Goal: Information Seeking & Learning: Learn about a topic

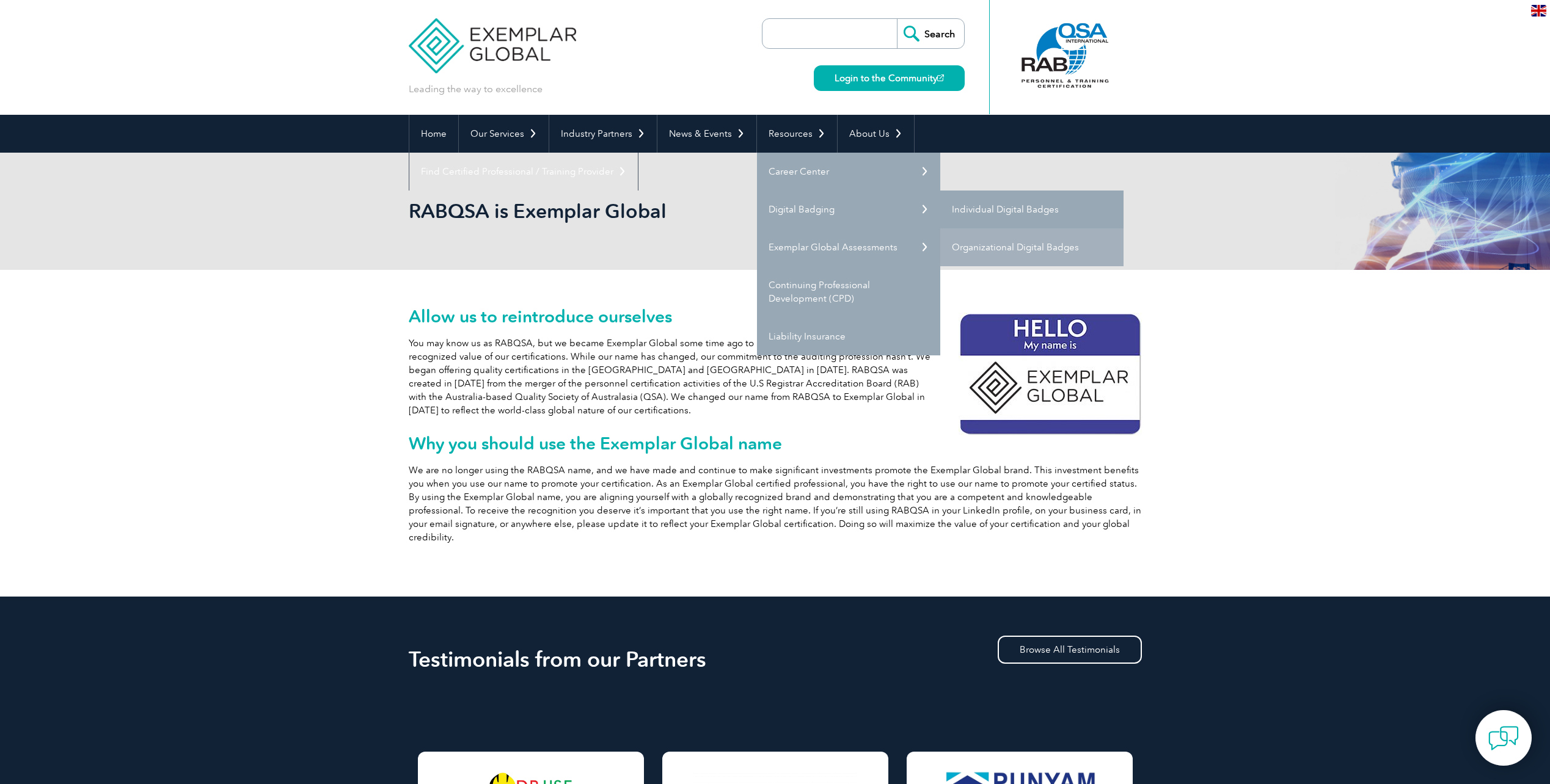
click at [1003, 213] on link "Individual Digital Badges" at bounding box center [1031, 209] width 183 height 38
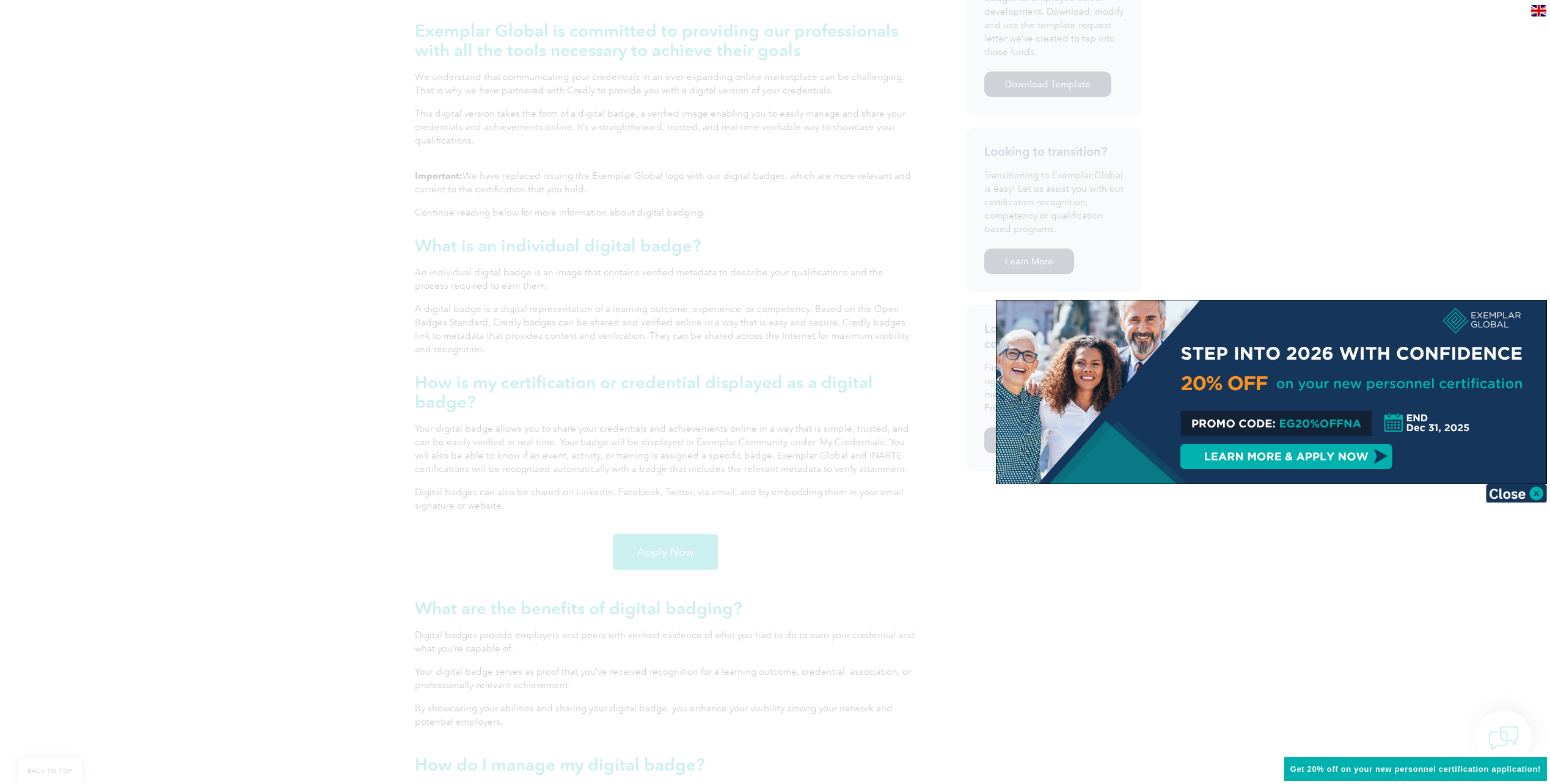
scroll to position [591, 0]
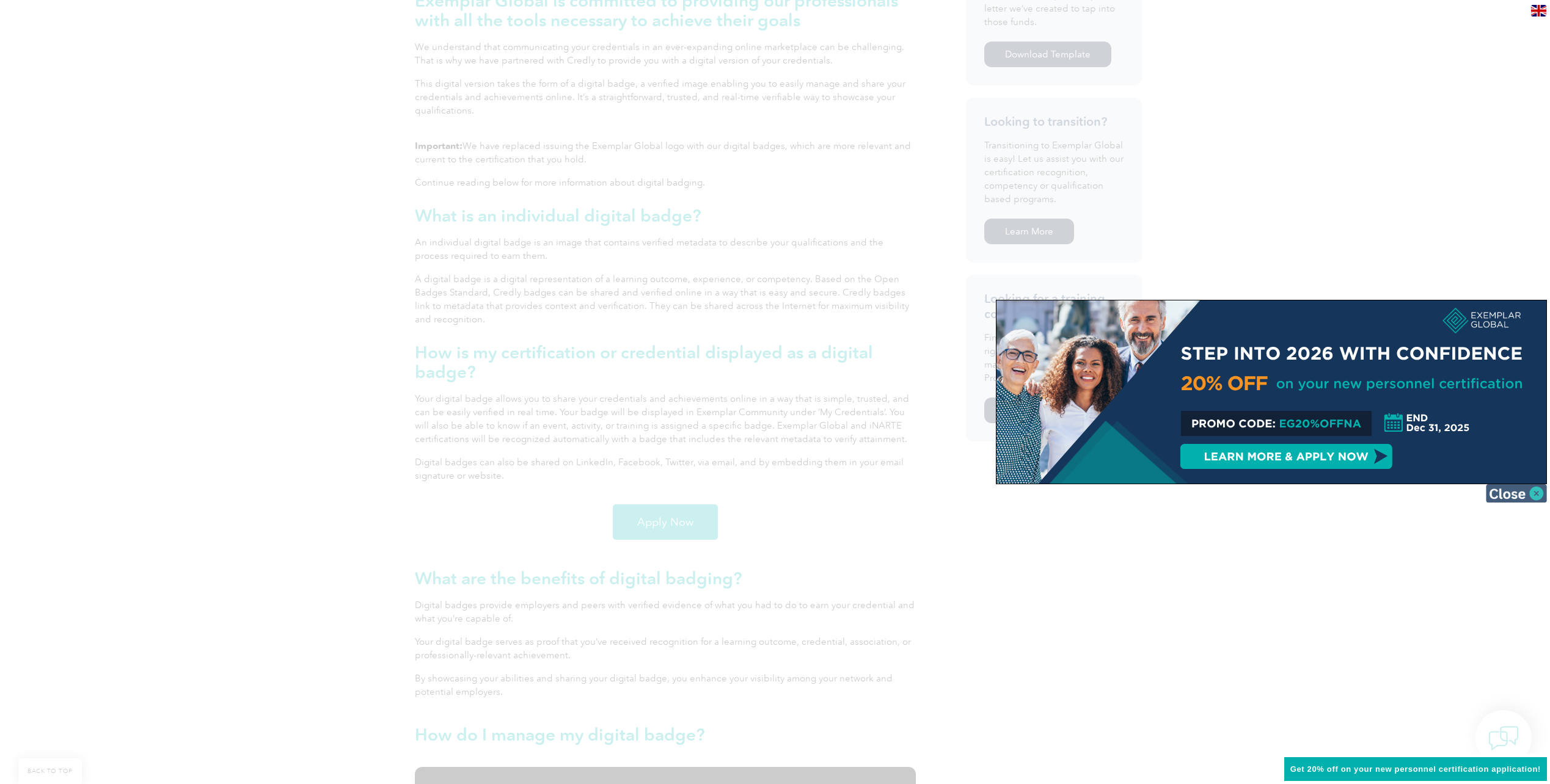
click at [1518, 492] on img at bounding box center [1515, 493] width 61 height 18
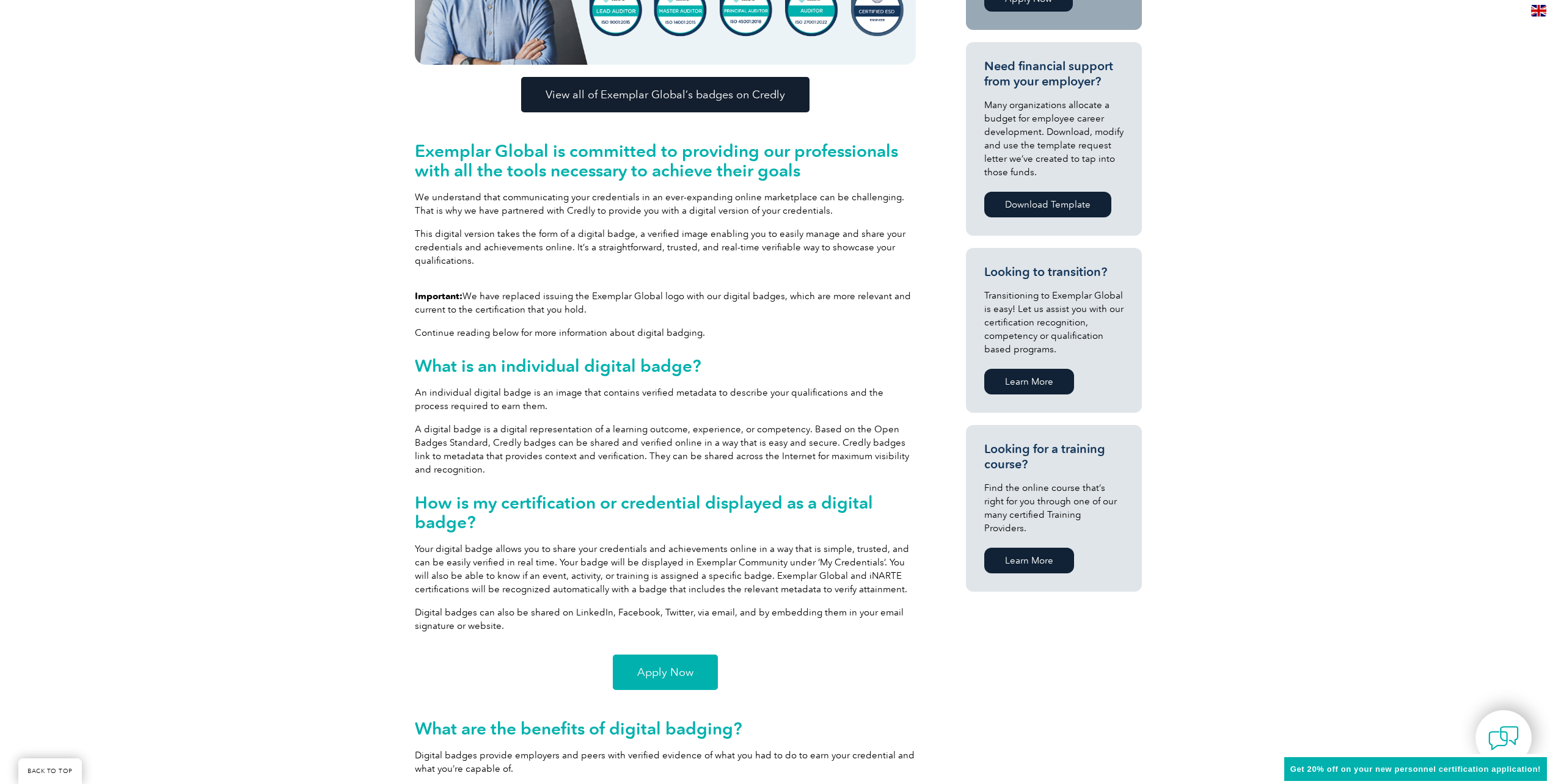
scroll to position [501, 0]
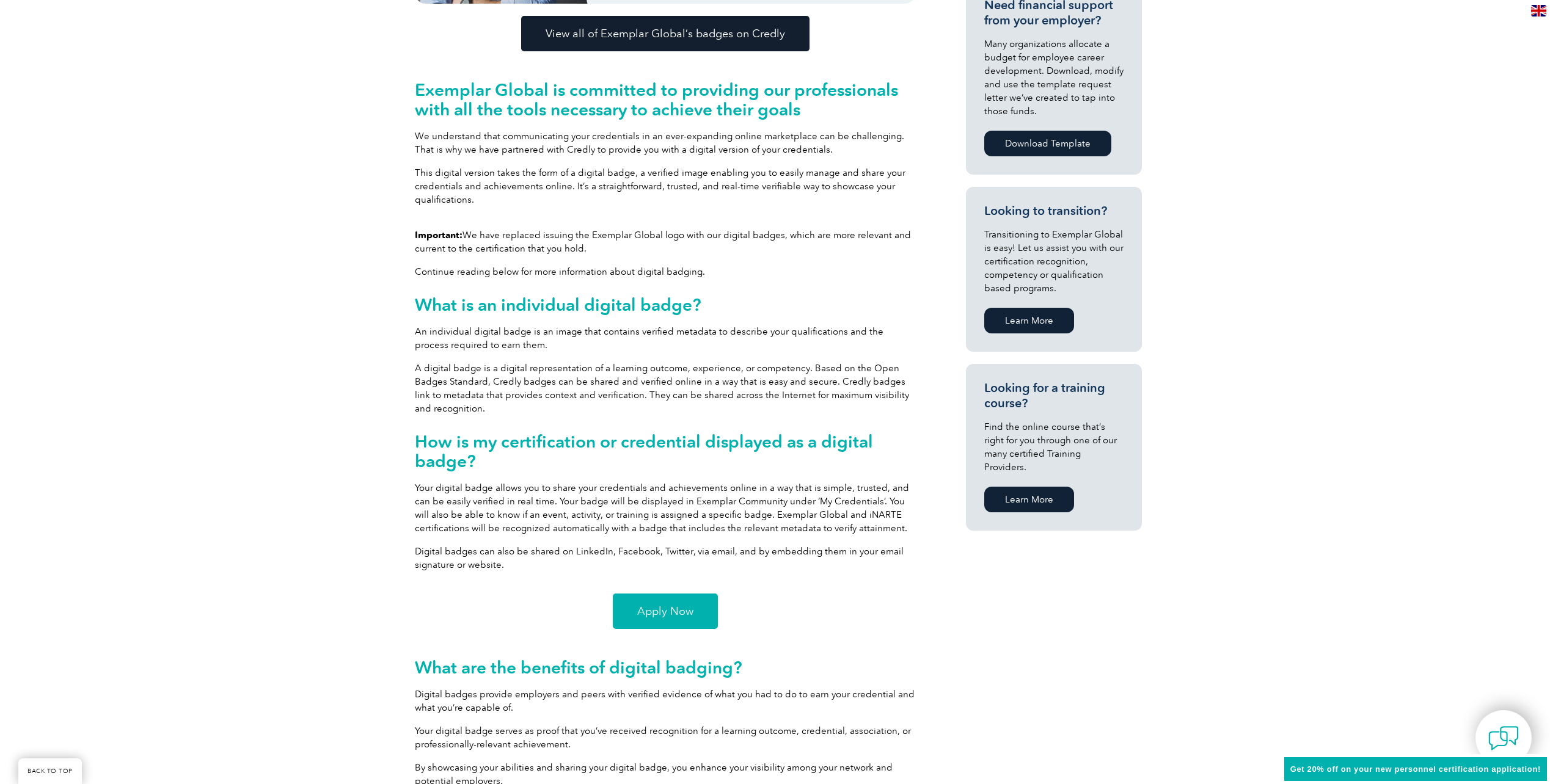
click at [667, 606] on span "Apply Now" at bounding box center [665, 610] width 56 height 11
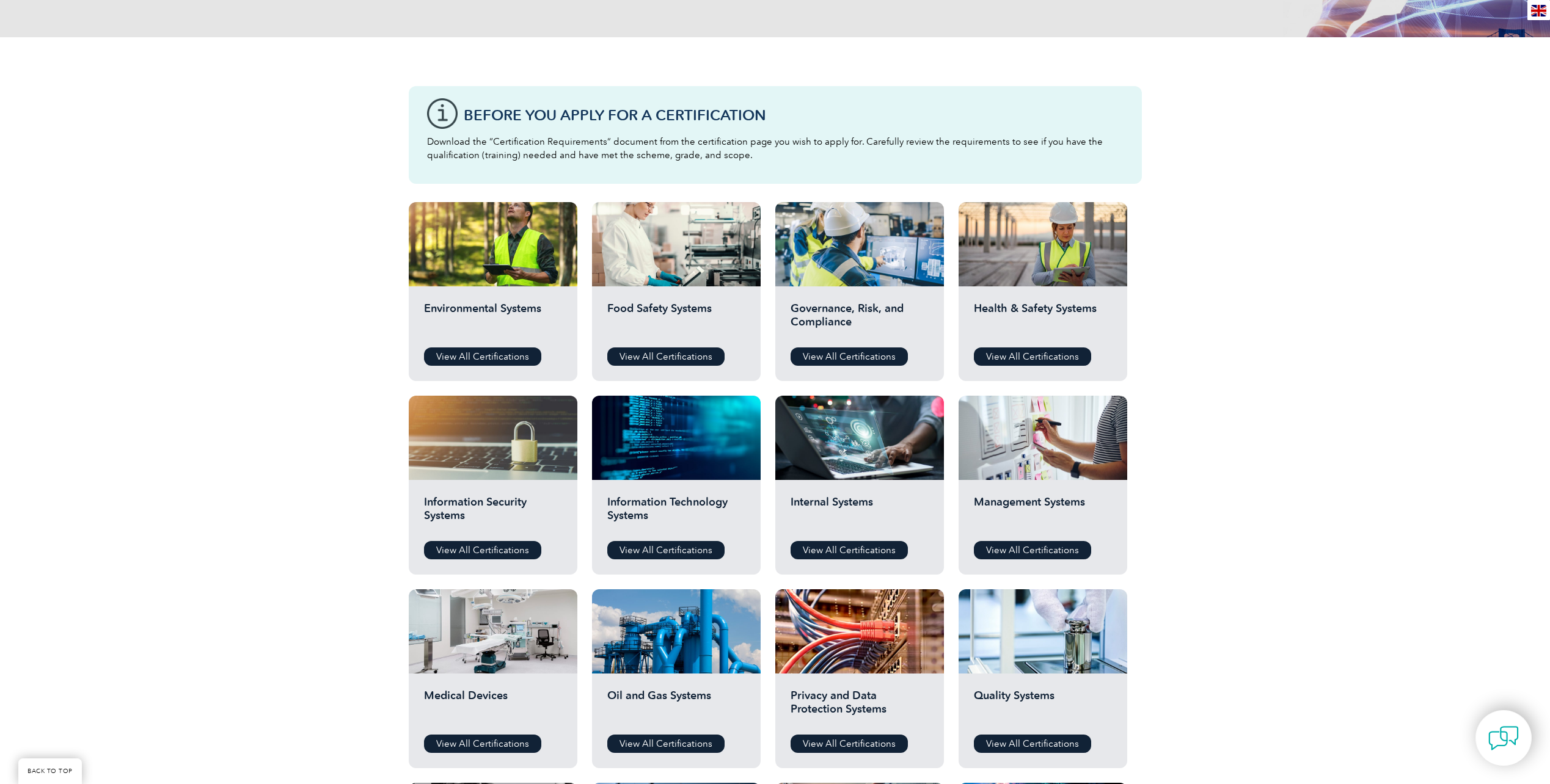
scroll to position [285, 0]
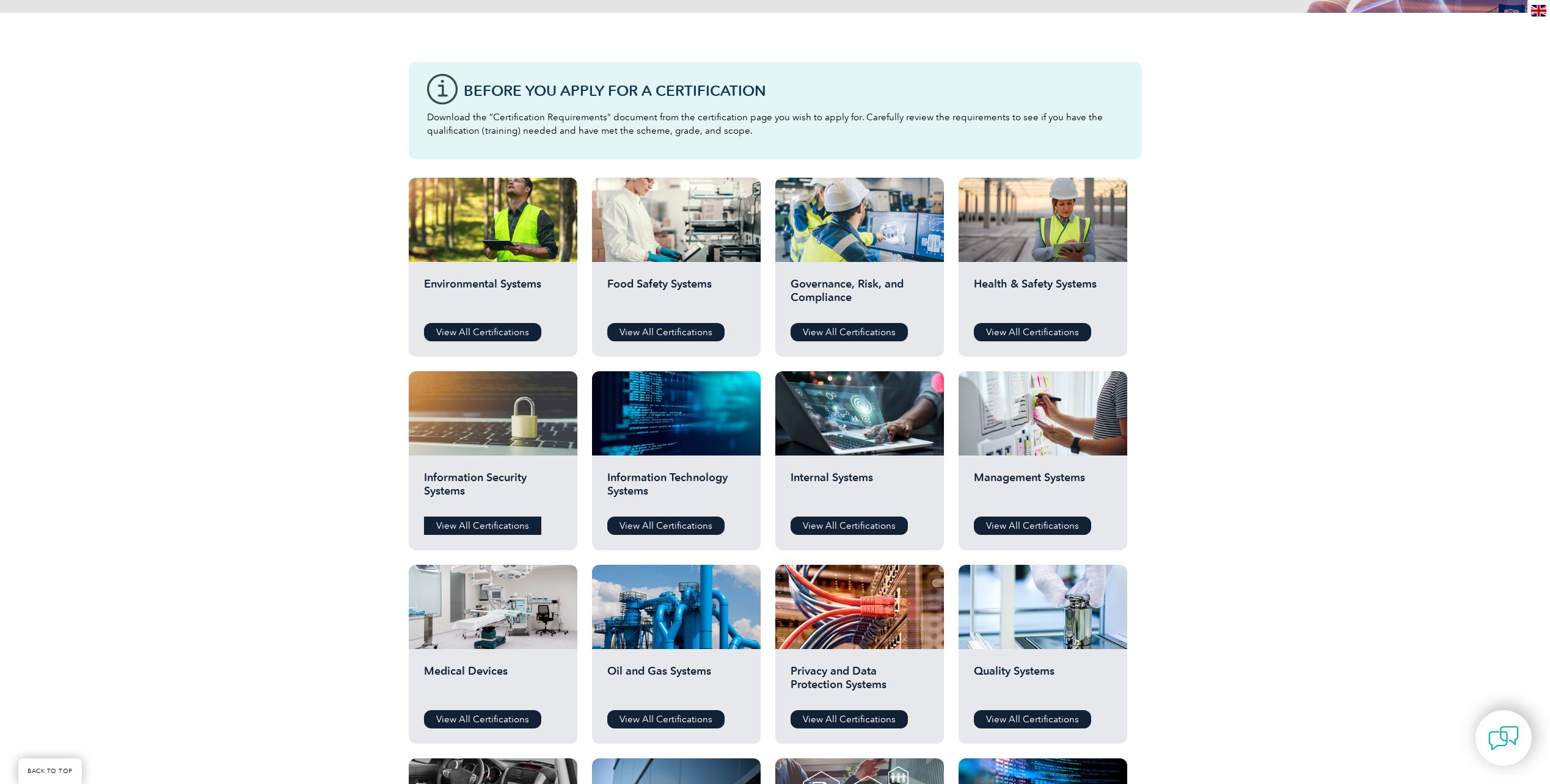
click at [506, 521] on link "View All Certifications" at bounding box center [482, 525] width 117 height 18
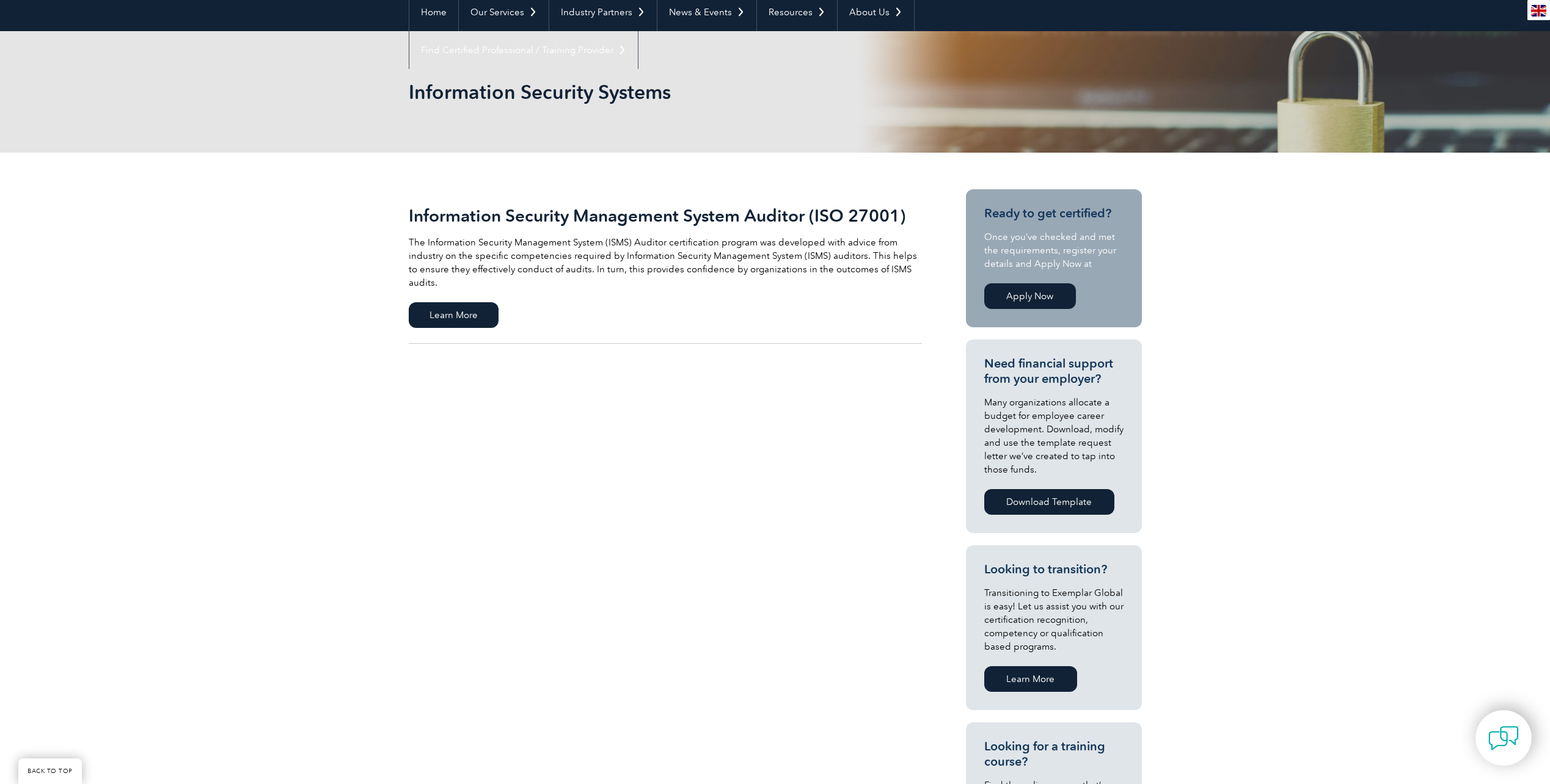
scroll to position [123, 0]
drag, startPoint x: 465, startPoint y: 307, endPoint x: 458, endPoint y: 308, distance: 7.1
click at [465, 307] on span "Learn More" at bounding box center [453, 314] width 90 height 26
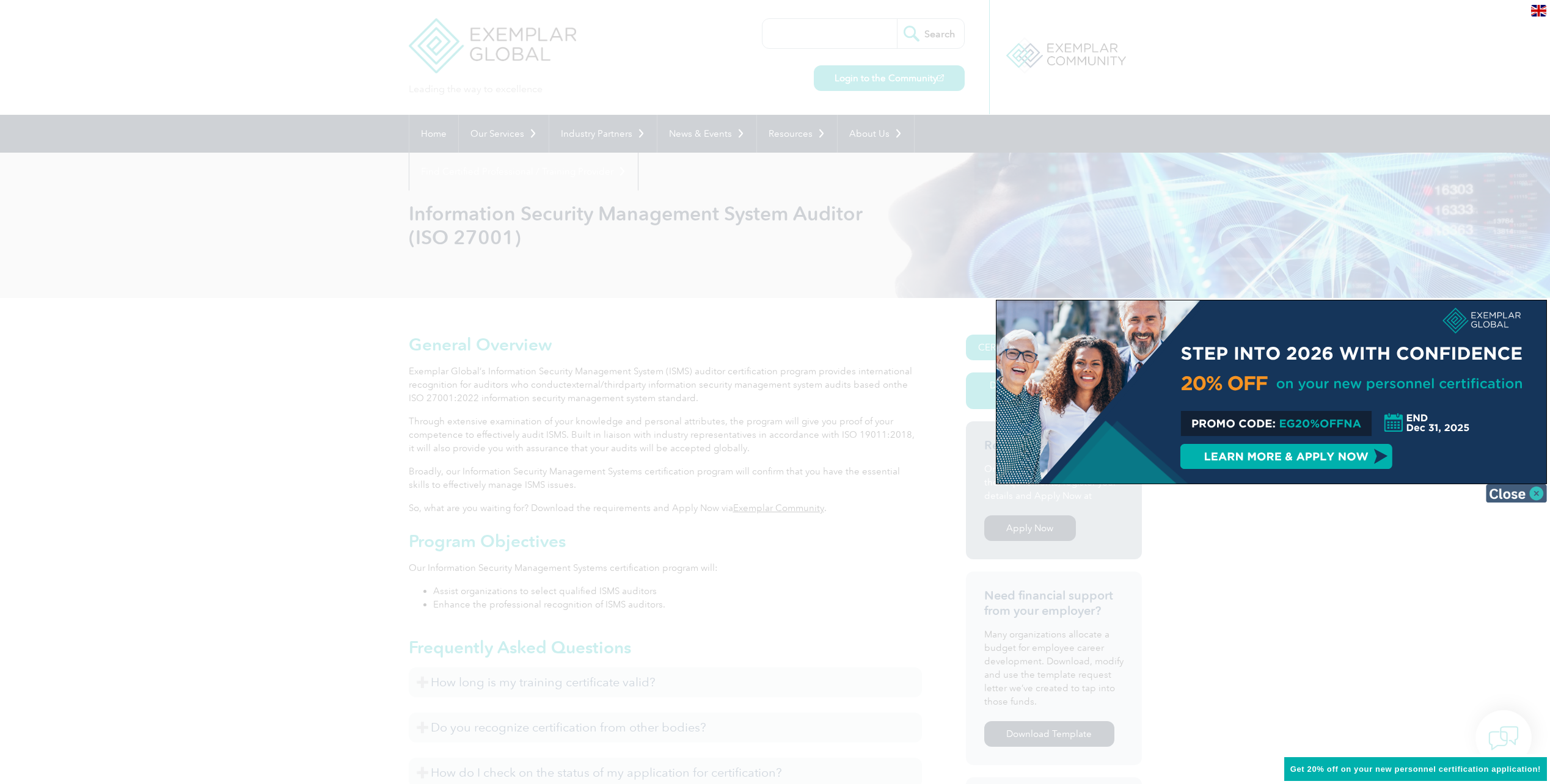
click at [1533, 490] on img at bounding box center [1515, 493] width 61 height 18
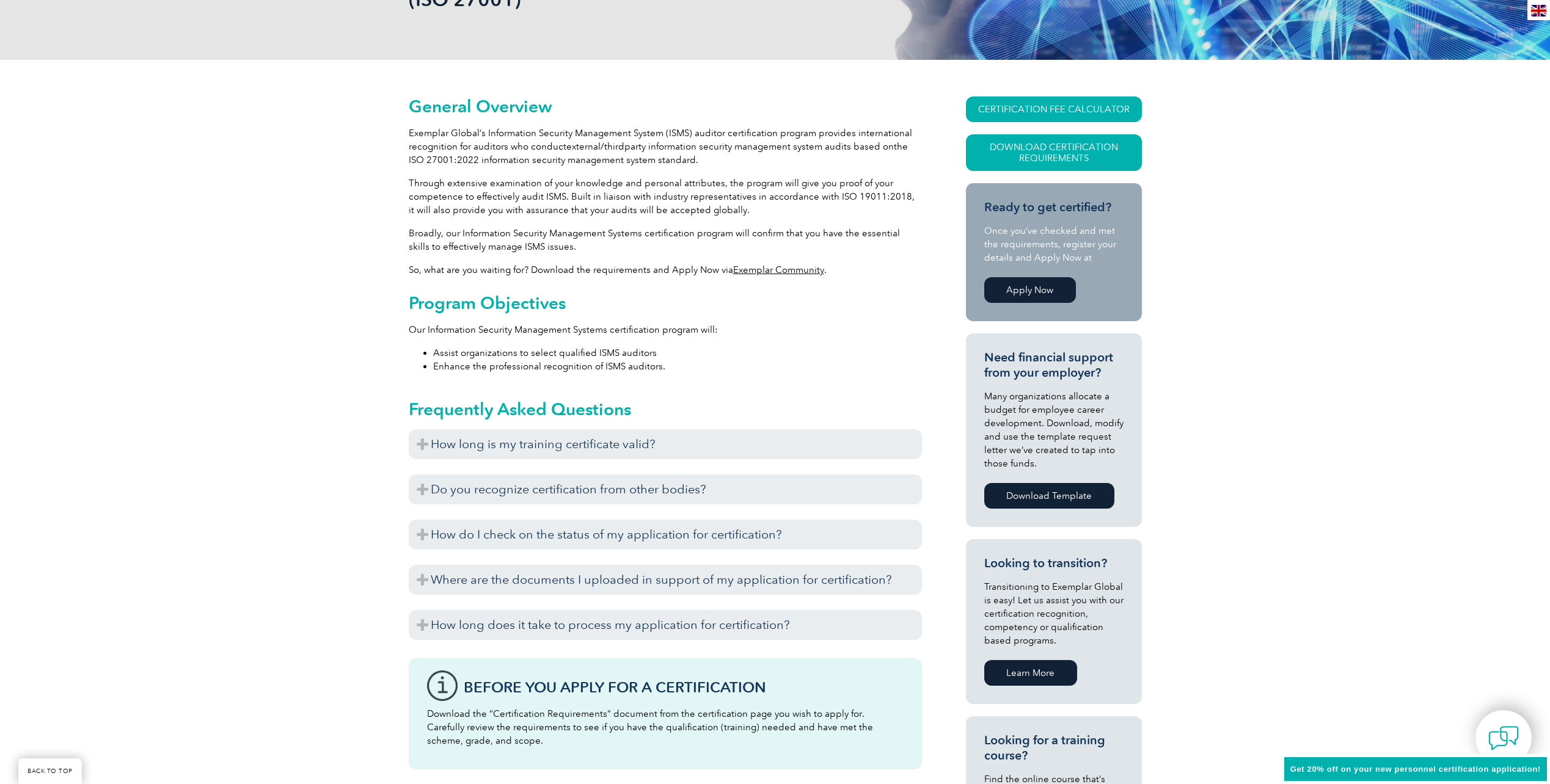
scroll to position [265, 0]
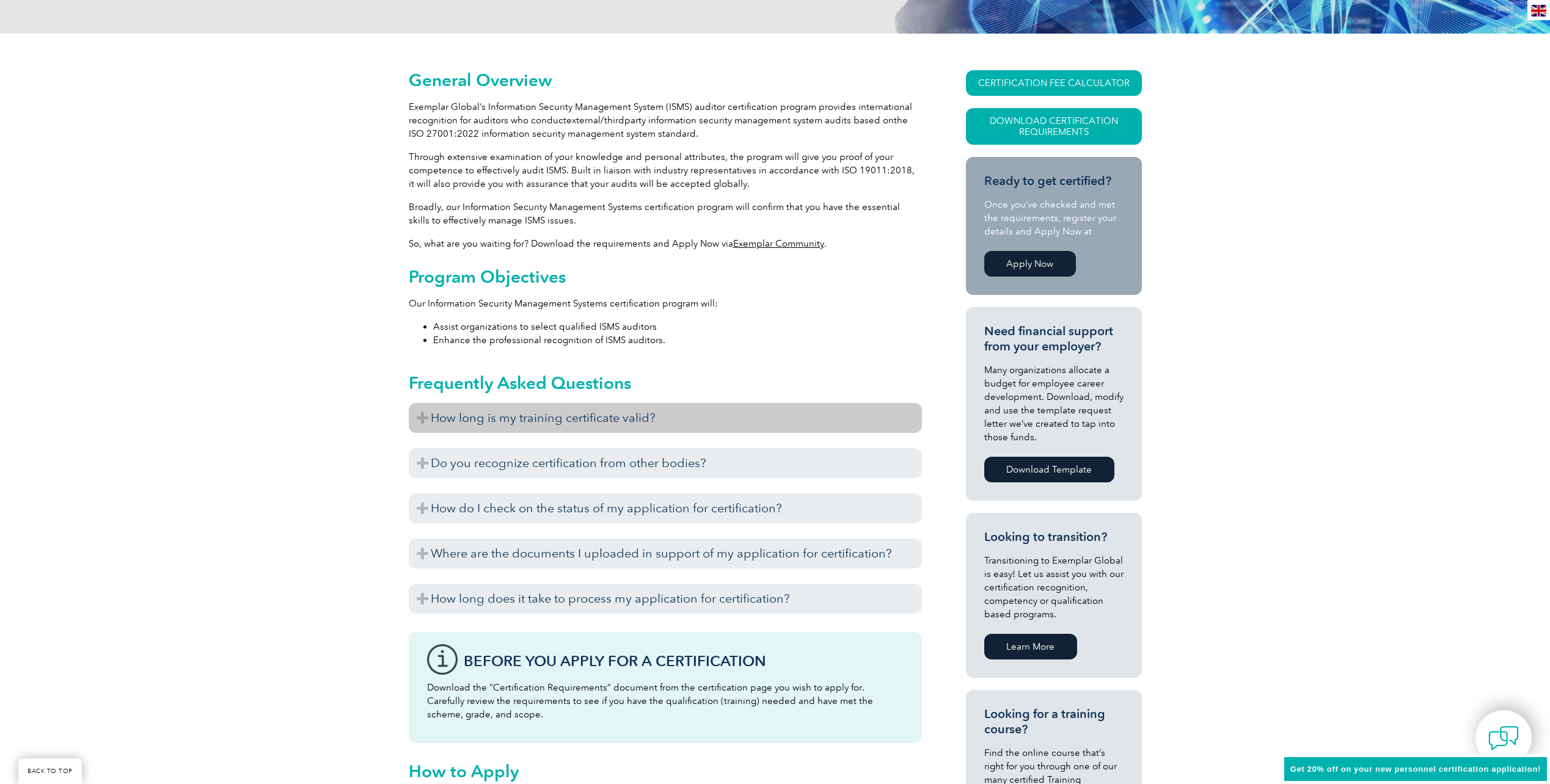
click at [427, 420] on h3 "How long is my training certificate valid?" at bounding box center [664, 417] width 513 height 30
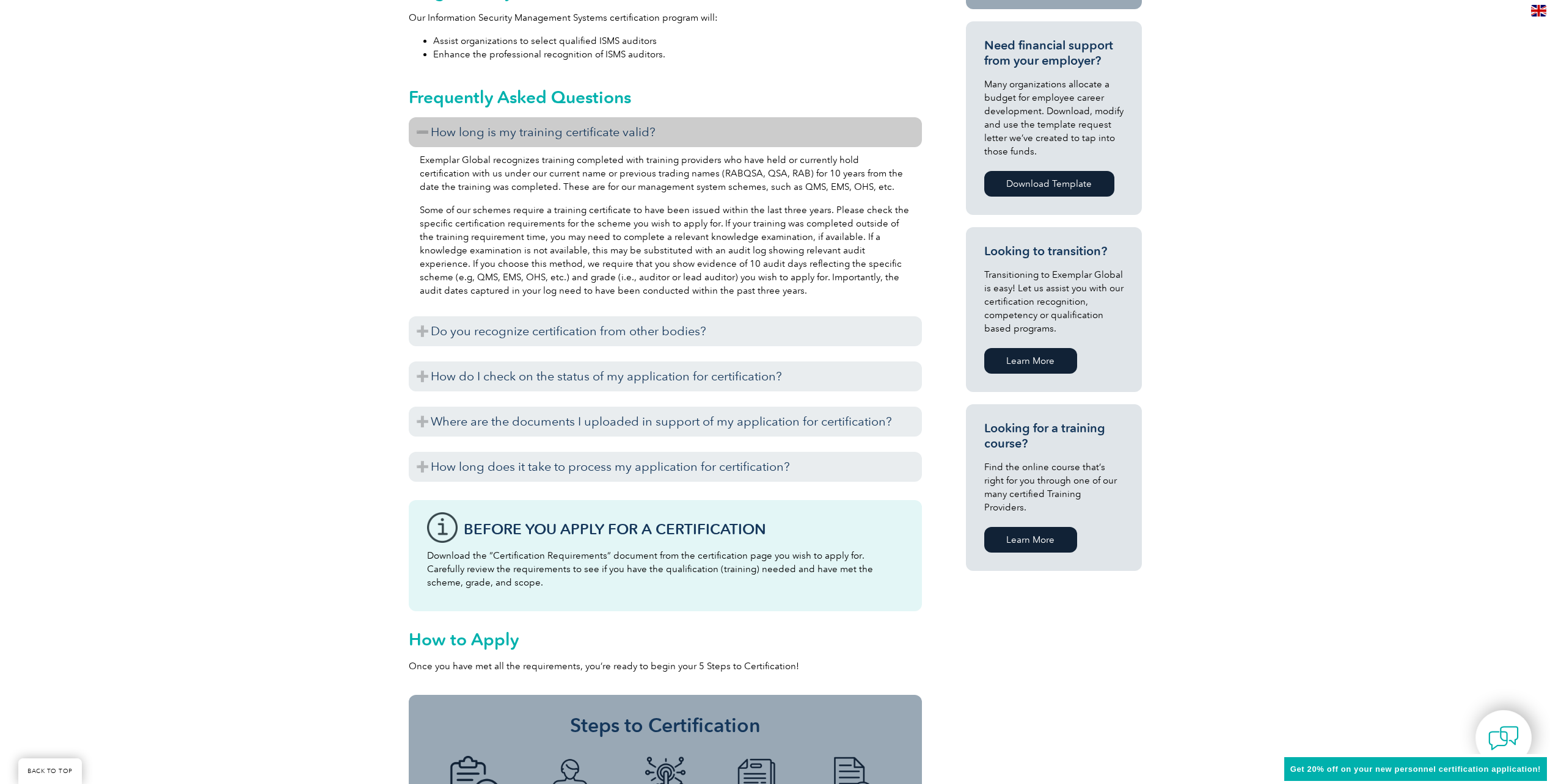
scroll to position [549, 0]
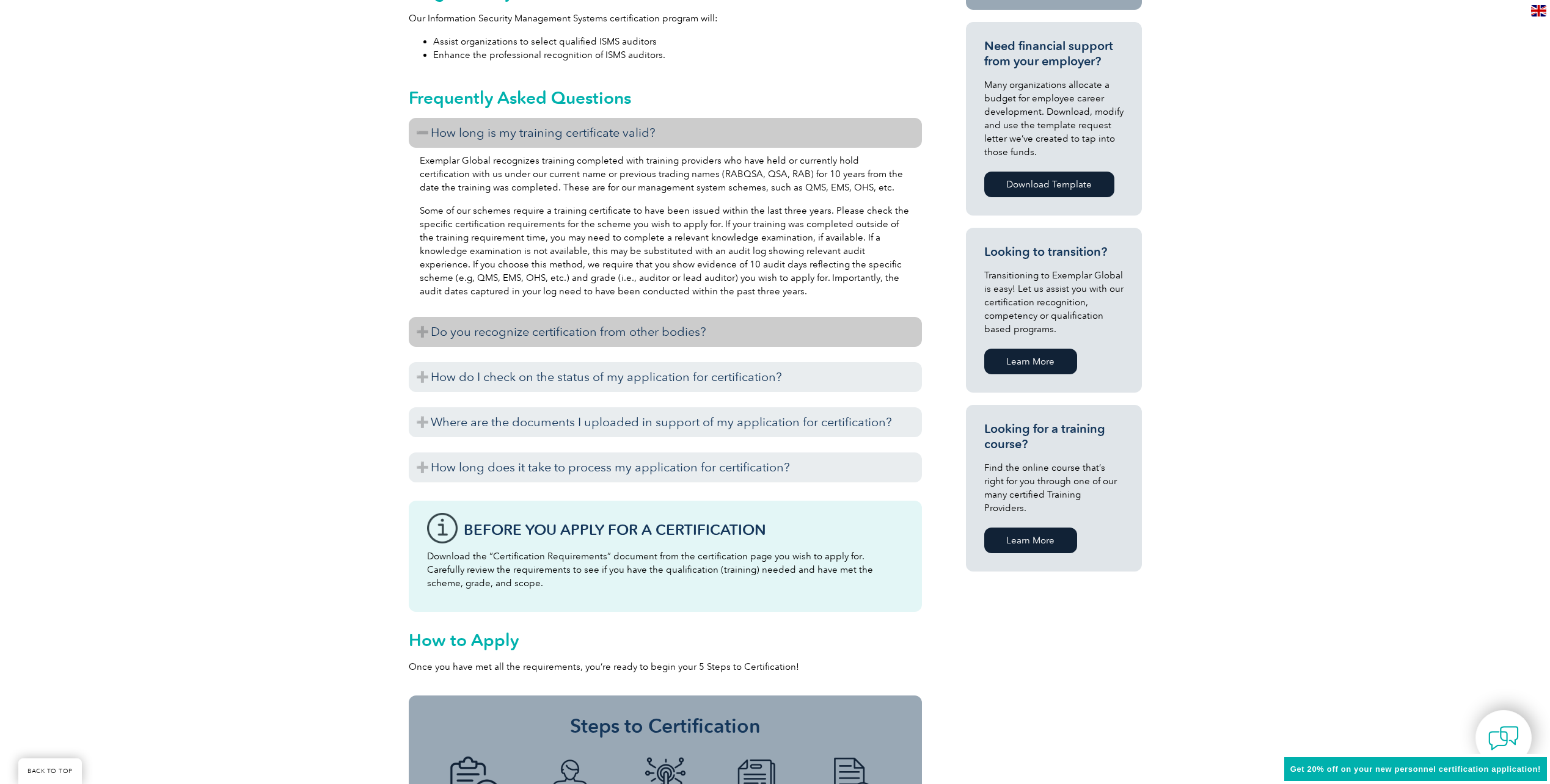
click at [422, 333] on h3 "Do you recognize certification from other bodies?" at bounding box center [664, 331] width 513 height 30
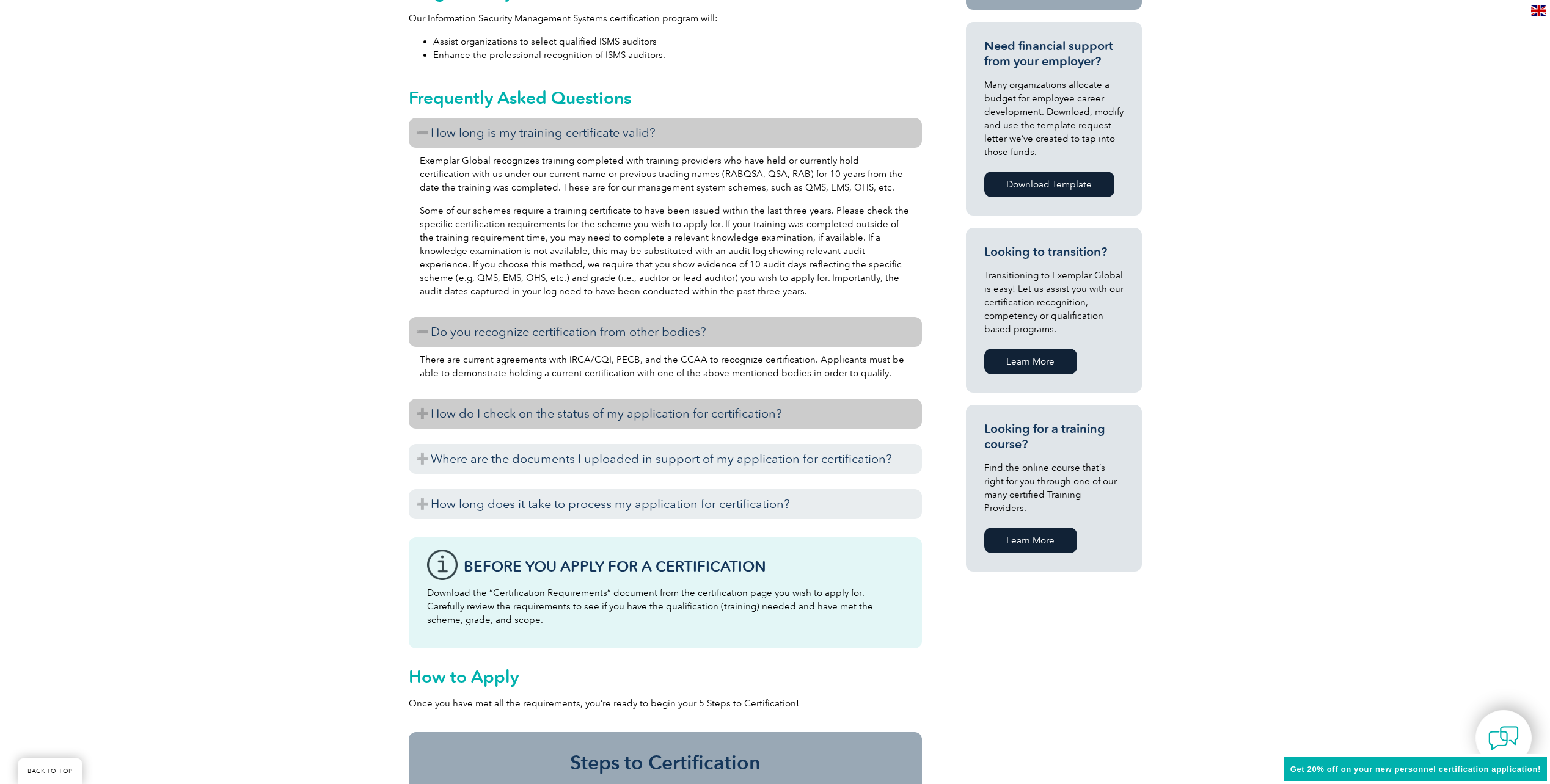
click at [425, 414] on h3 "How do I check on the status of my application for certification?" at bounding box center [664, 413] width 513 height 30
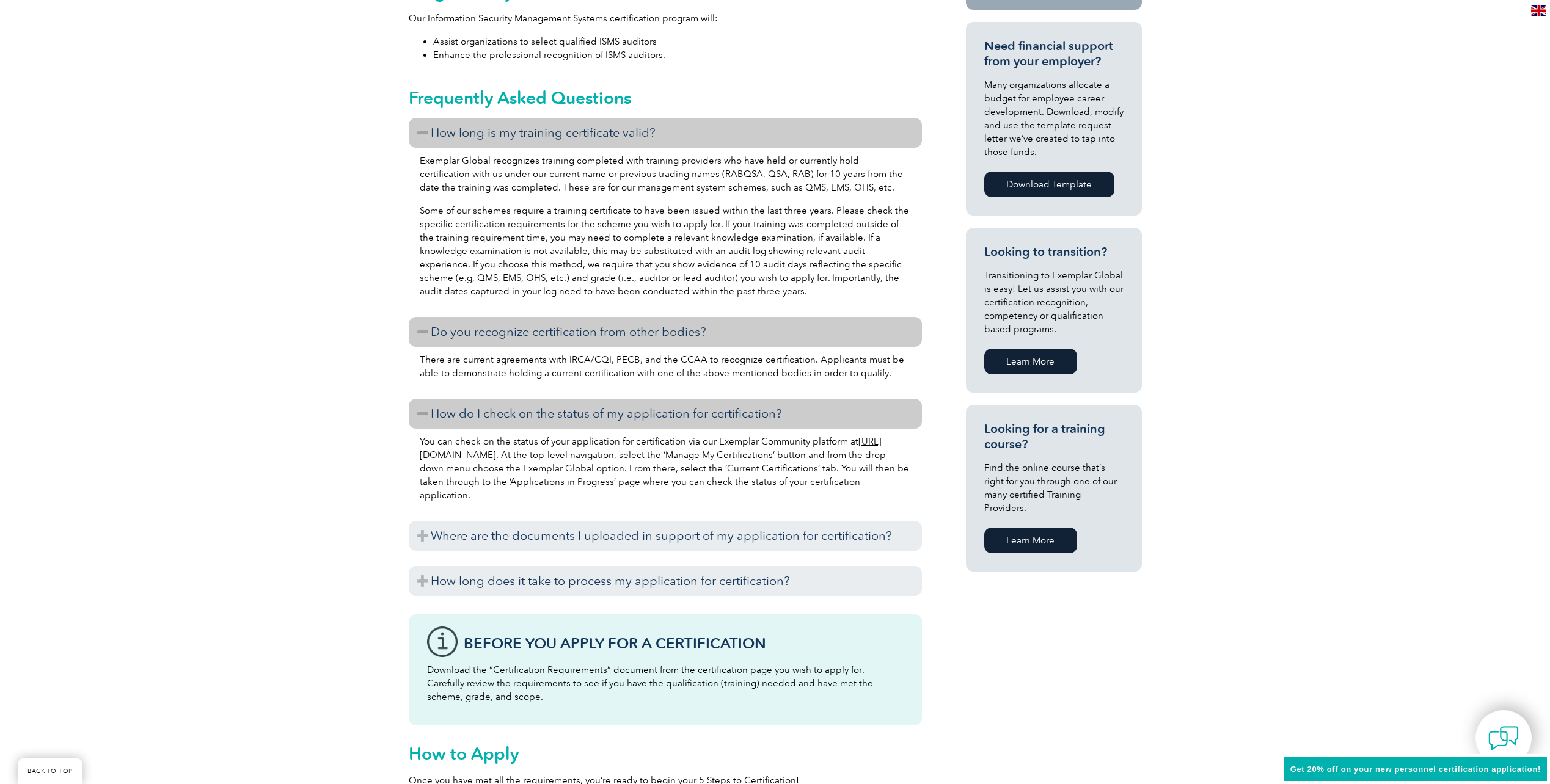
click at [311, 485] on div "General Overview Exemplar Global’s Information Security Management System (ISMS…" at bounding box center [775, 424] width 1550 height 1352
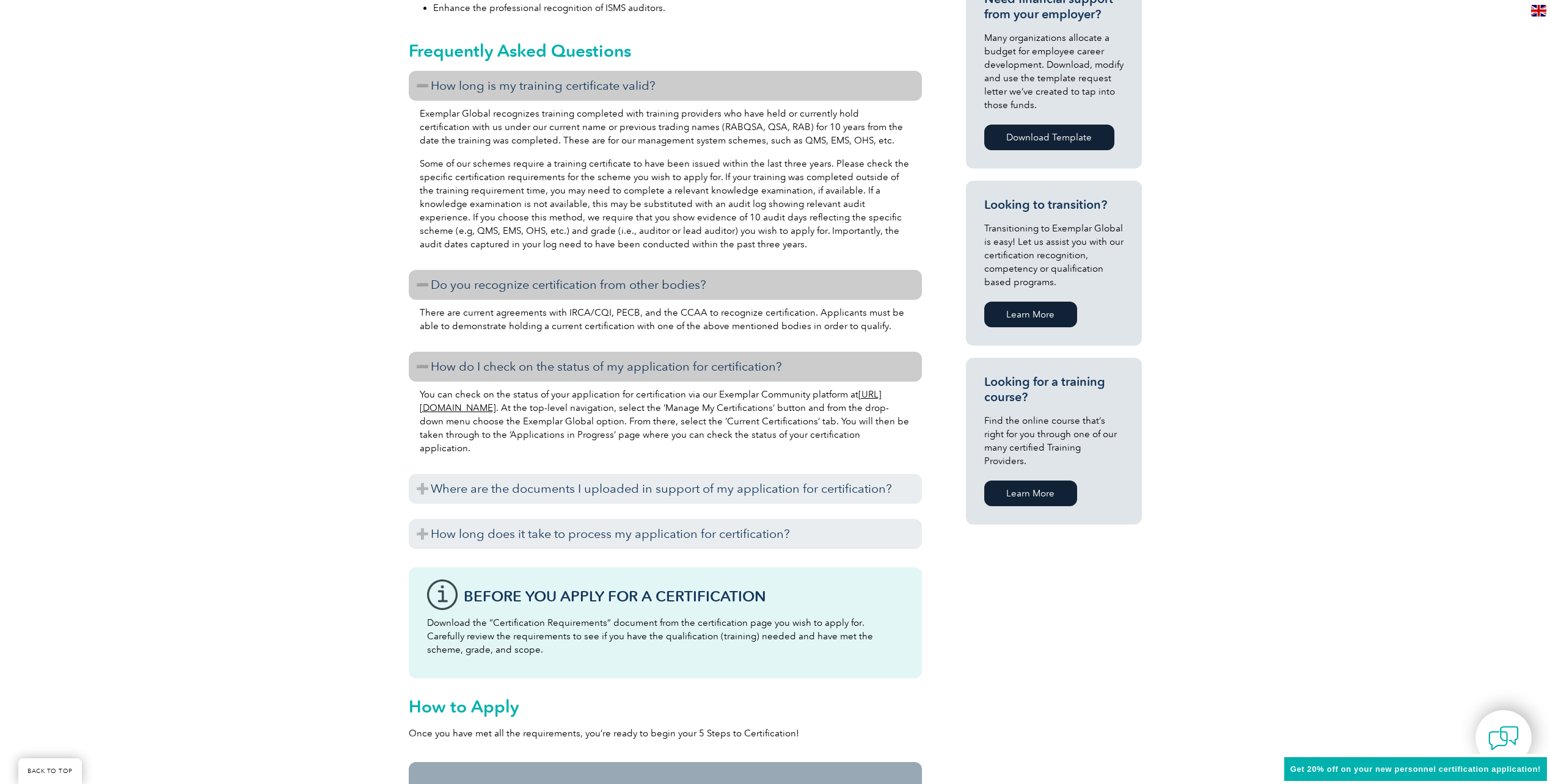
scroll to position [591, 0]
